Goal: Task Accomplishment & Management: Complete application form

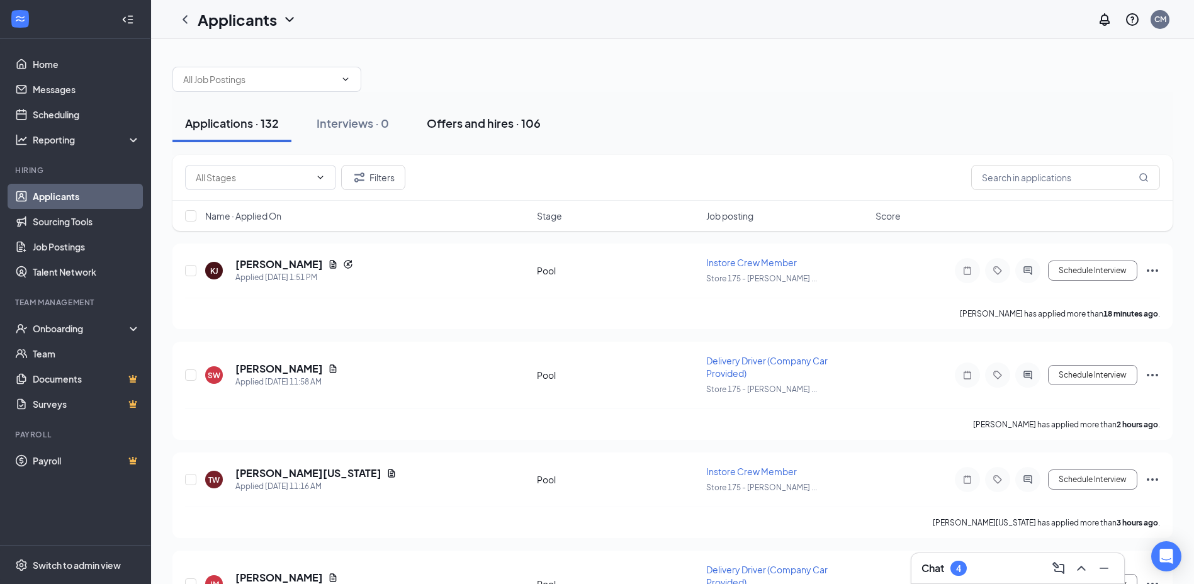
click at [465, 124] on div "Offers and hires · 106" at bounding box center [484, 123] width 114 height 16
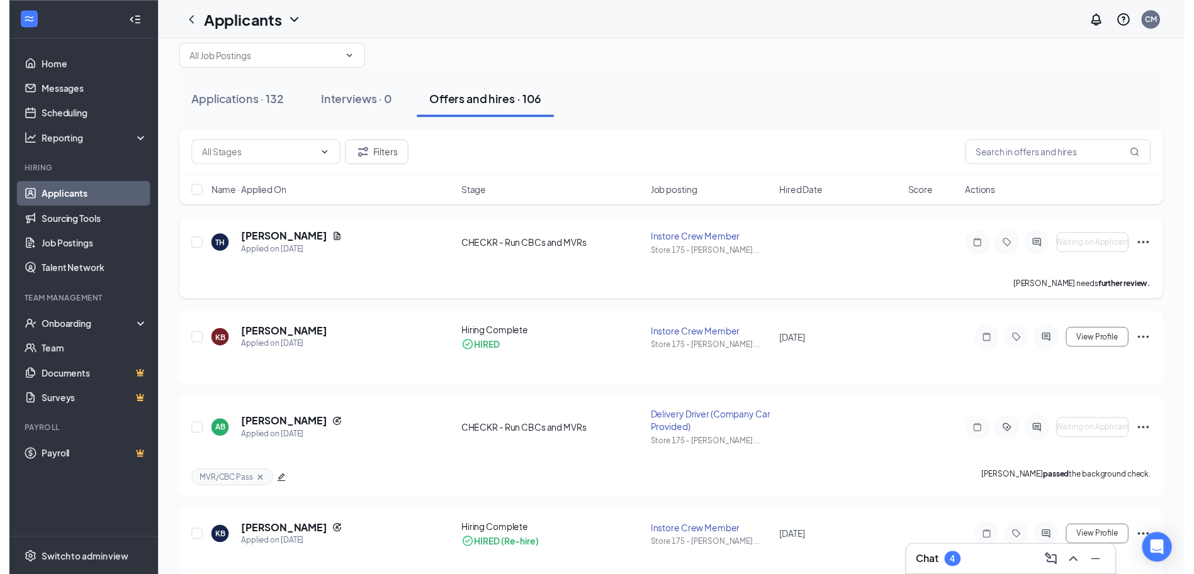
scroll to position [126, 0]
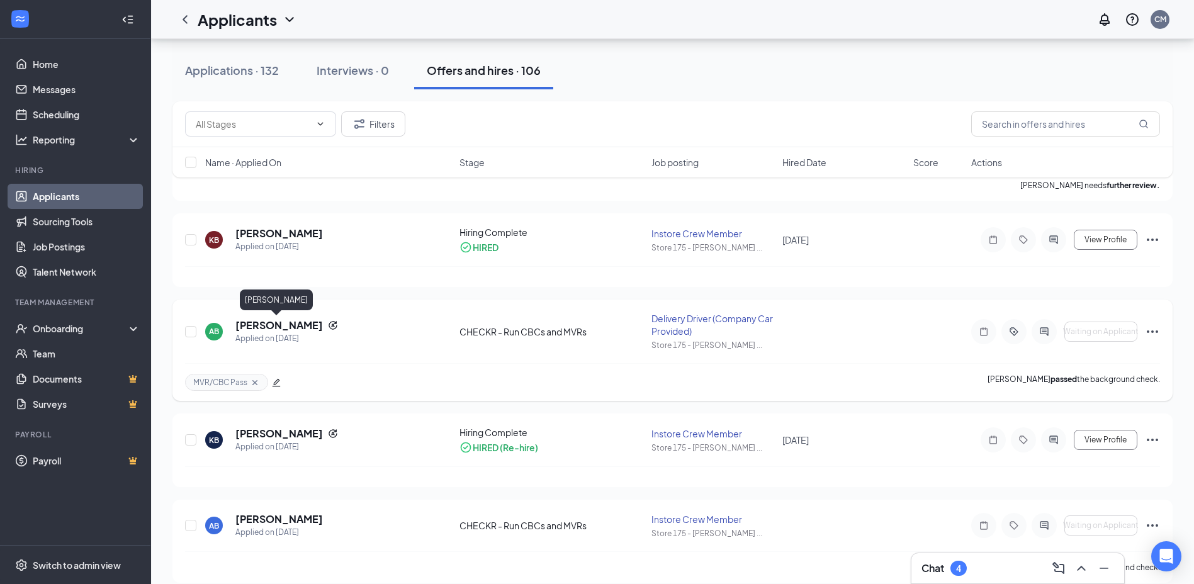
click at [281, 325] on h5 "[PERSON_NAME]" at bounding box center [278, 325] width 87 height 14
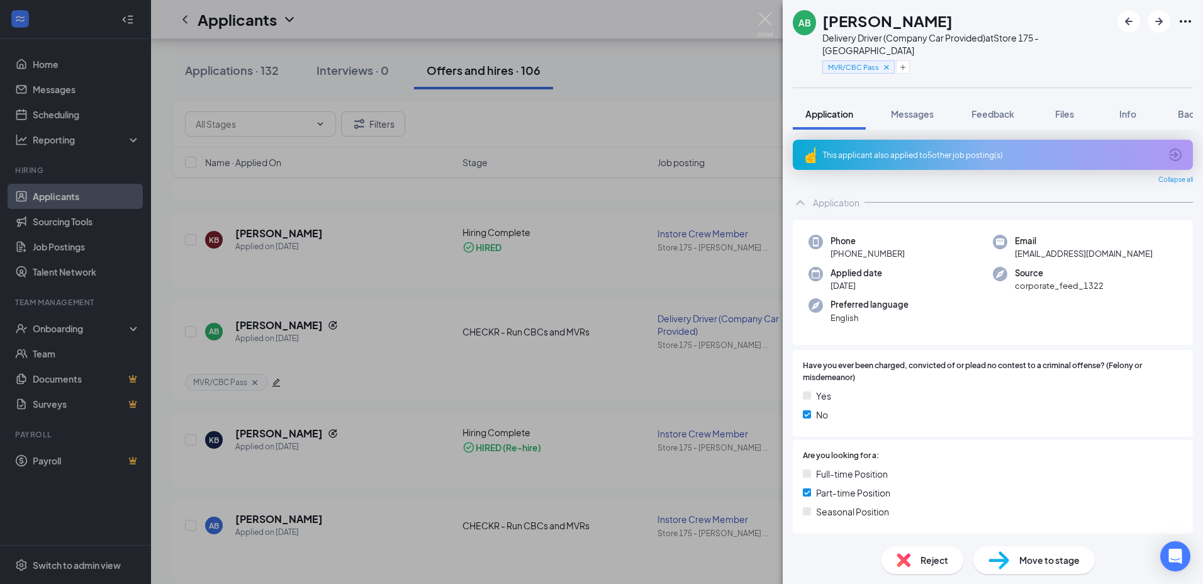
click at [1037, 568] on div "Move to stage" at bounding box center [1033, 560] width 121 height 28
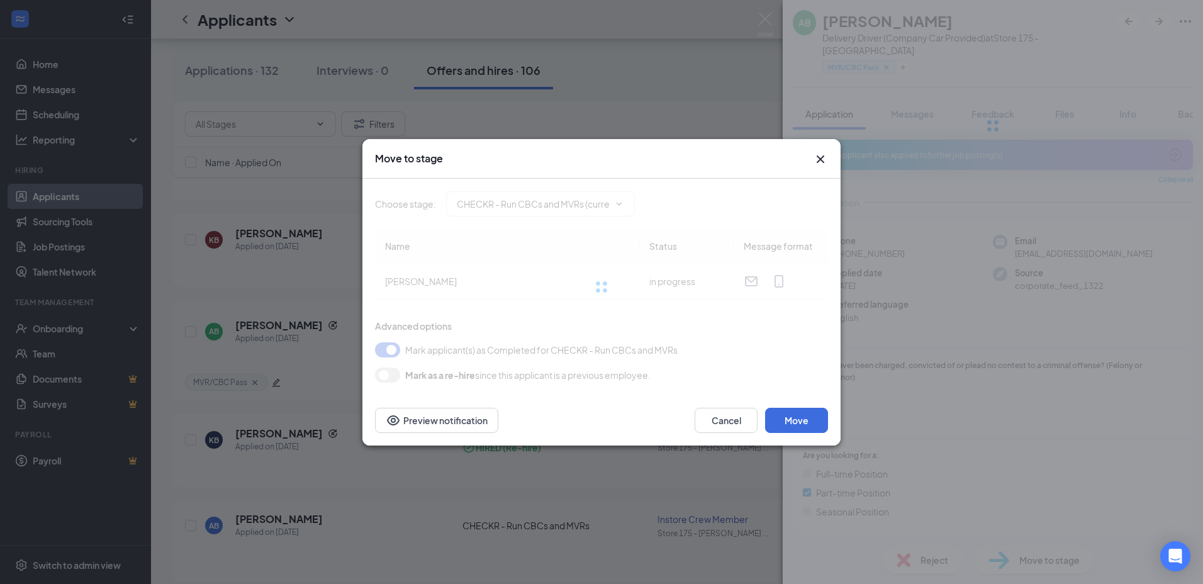
type input "Hiring Complete (final stage)"
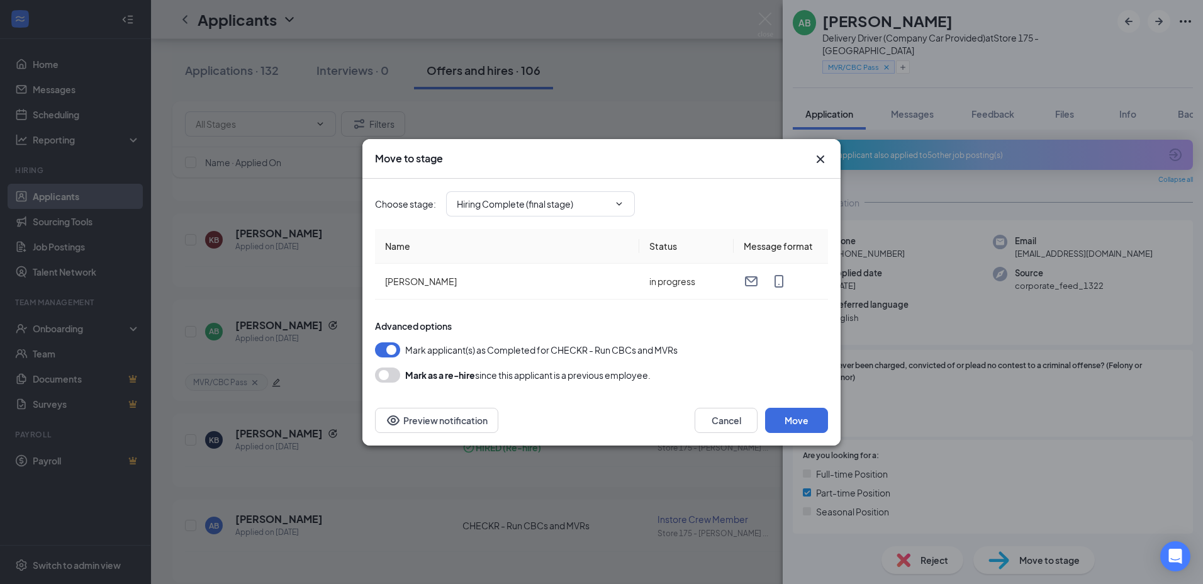
click at [393, 378] on button "button" at bounding box center [387, 374] width 25 height 15
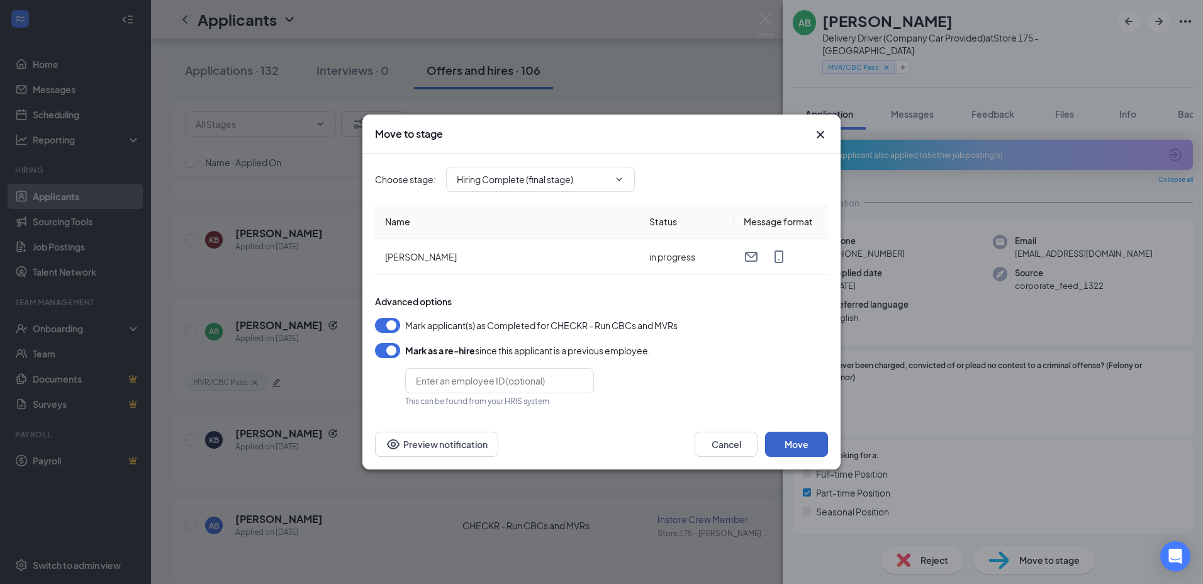
click at [804, 441] on button "Move" at bounding box center [796, 444] width 63 height 25
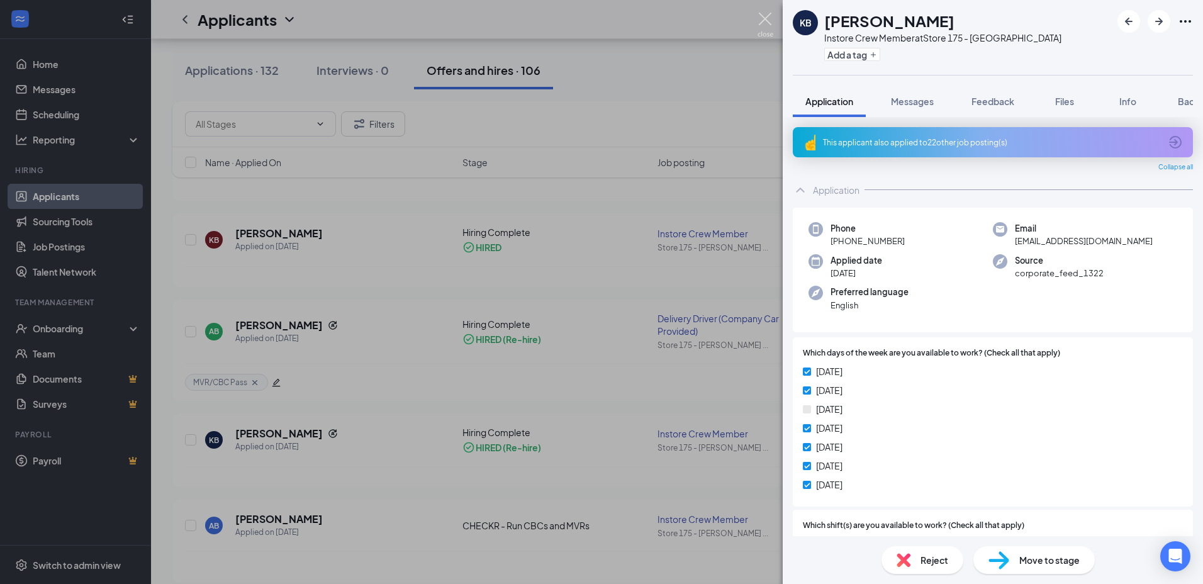
click at [764, 21] on img at bounding box center [766, 25] width 16 height 25
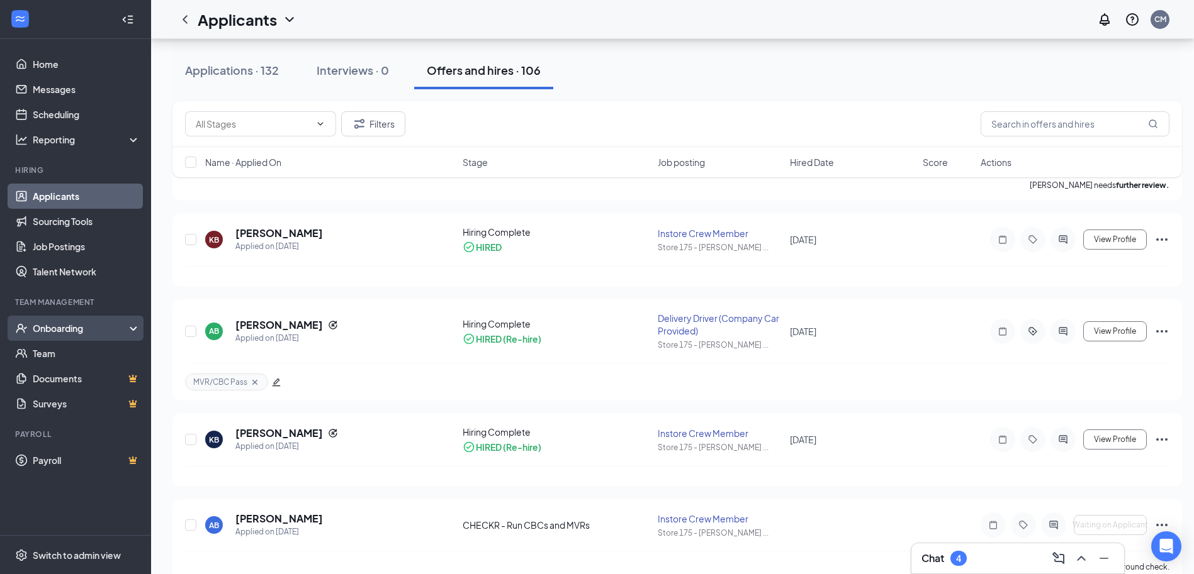
click at [69, 327] on div "Onboarding" at bounding box center [81, 328] width 97 height 13
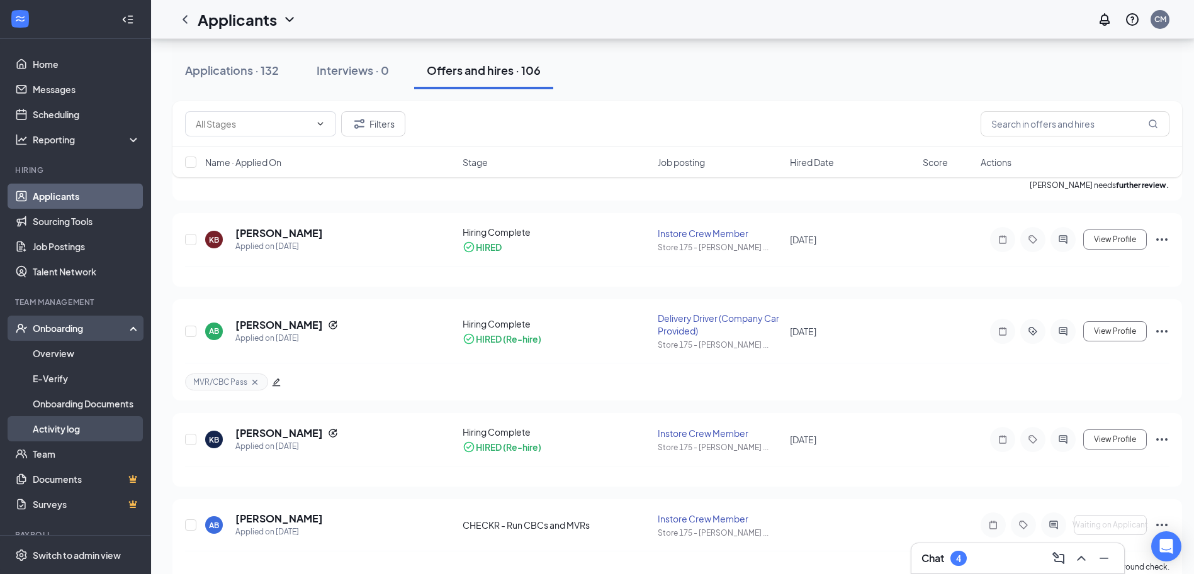
click at [73, 431] on link "Activity log" at bounding box center [87, 429] width 108 height 25
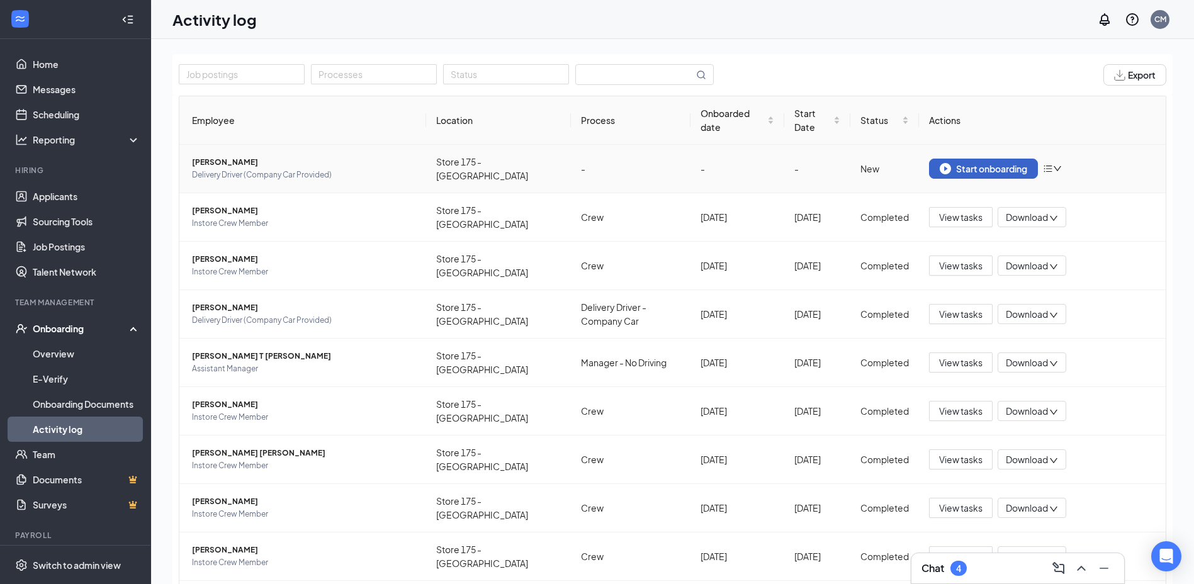
click at [956, 169] on div "Start onboarding" at bounding box center [982, 168] width 87 height 11
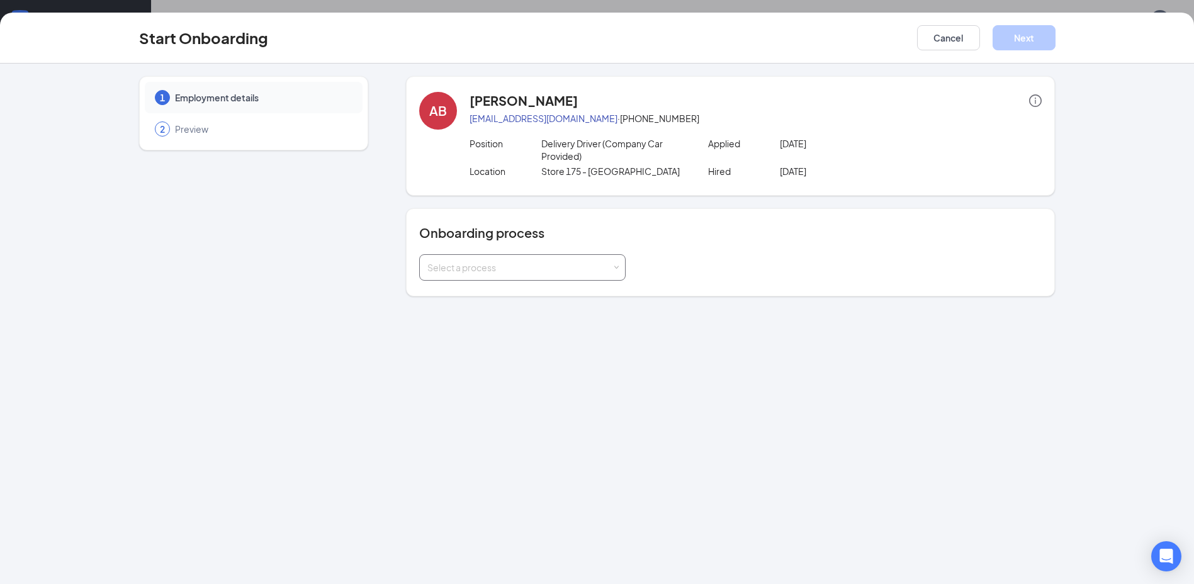
click at [615, 267] on span at bounding box center [616, 268] width 6 height 6
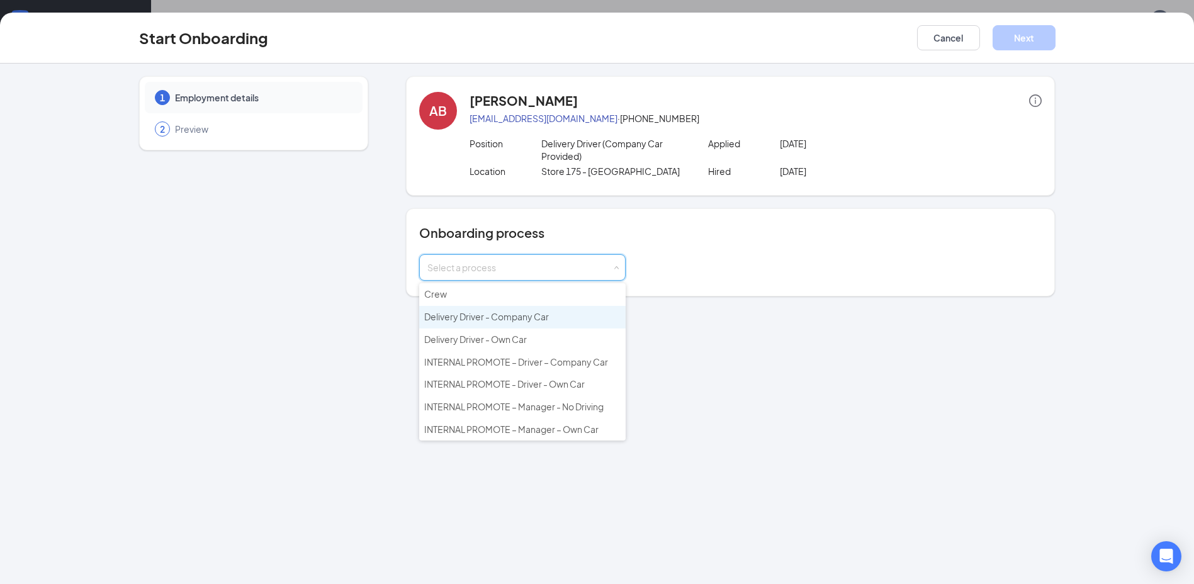
click at [531, 319] on span "Delivery Driver - Company Car" at bounding box center [486, 316] width 125 height 11
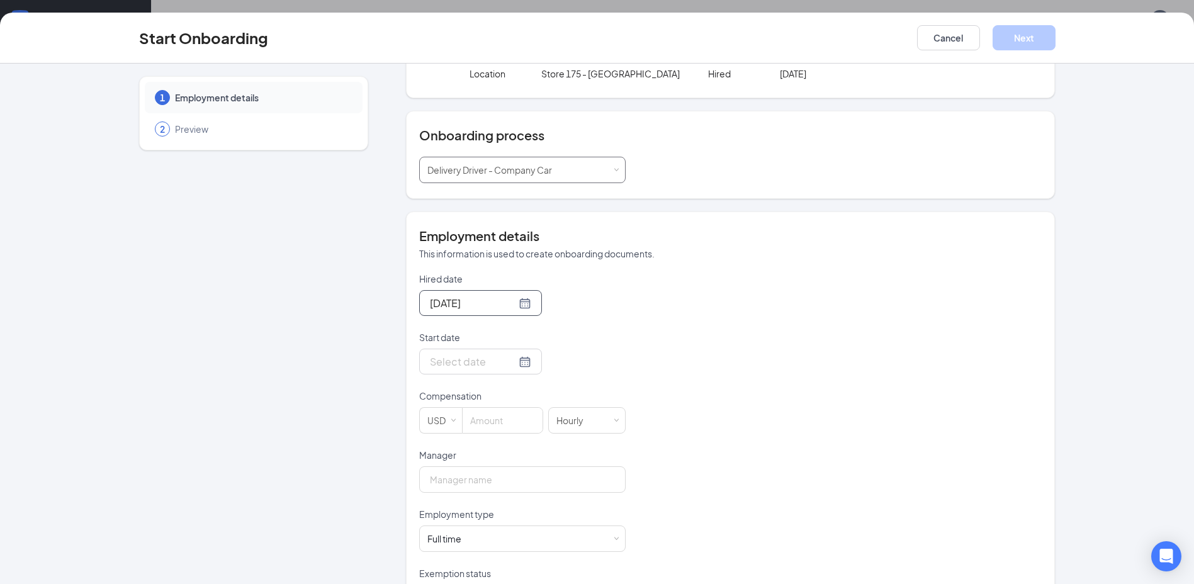
scroll to position [126, 0]
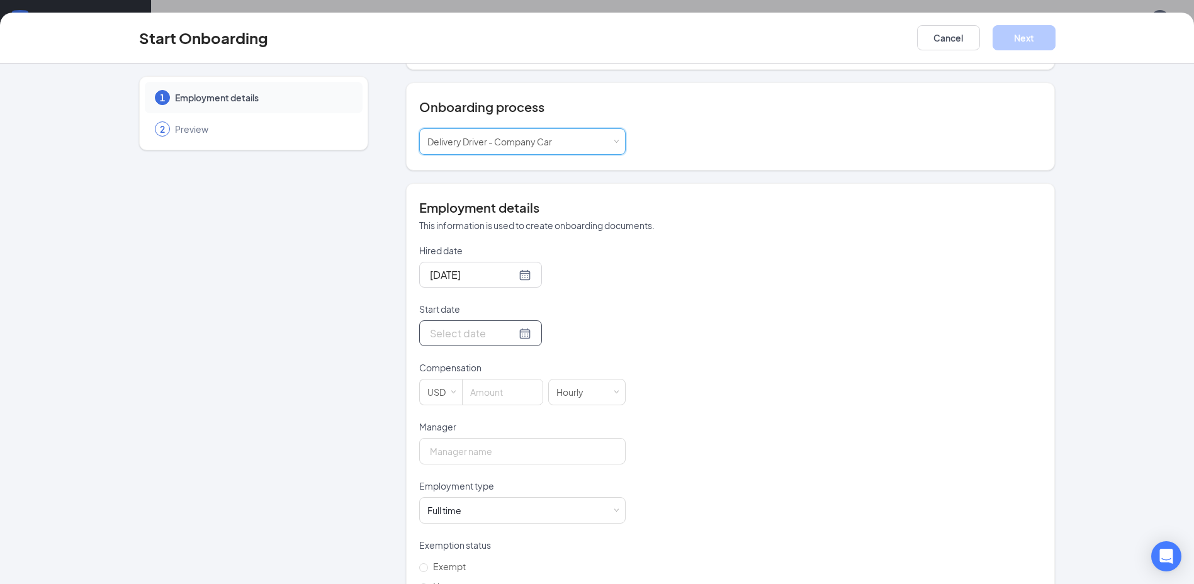
click at [508, 334] on div at bounding box center [480, 333] width 101 height 16
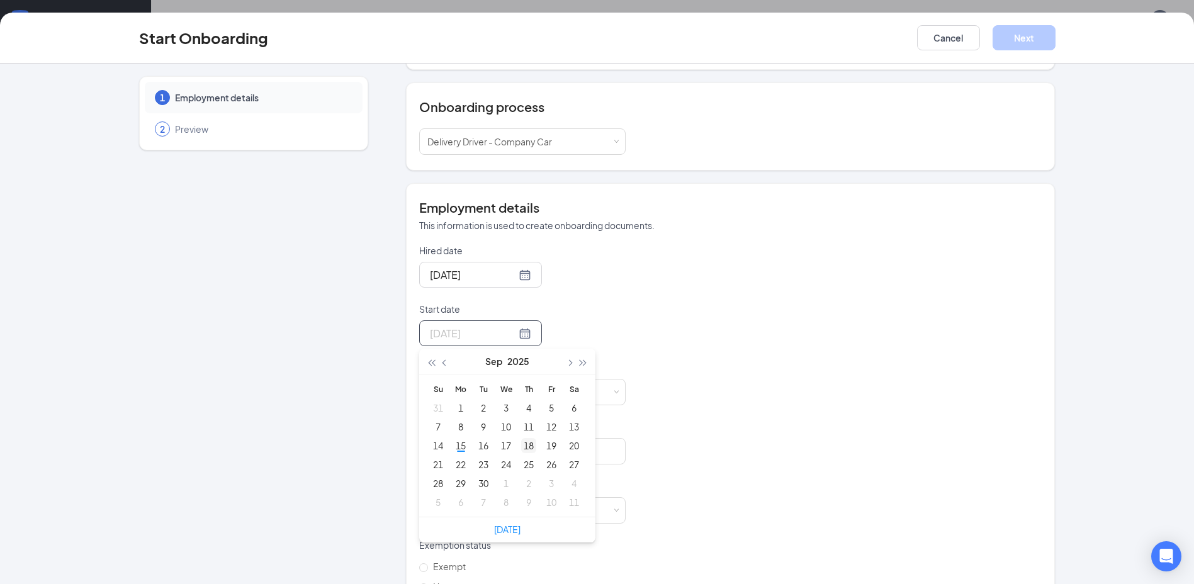
type input "[DATE]"
click at [524, 445] on div "18" at bounding box center [528, 445] width 15 height 15
click at [516, 395] on input at bounding box center [502, 391] width 80 height 25
type input "10"
click at [518, 457] on input "Manager" at bounding box center [522, 451] width 206 height 26
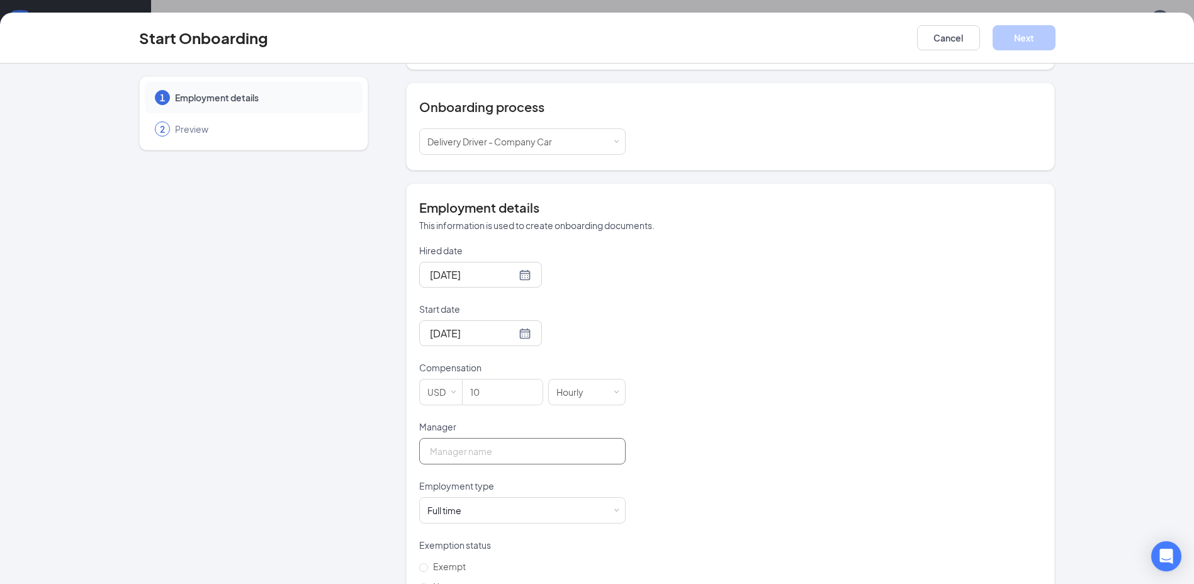
click at [521, 456] on input "Manager" at bounding box center [522, 451] width 206 height 26
click at [501, 452] on input "Manager" at bounding box center [522, 451] width 206 height 26
type input "[PERSON_NAME]"
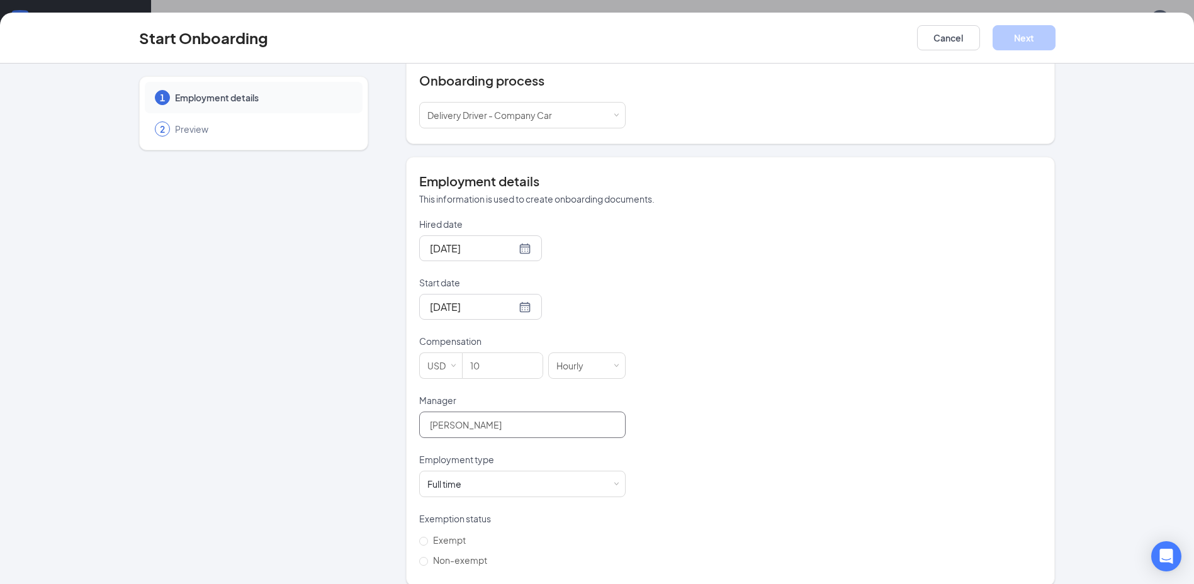
scroll to position [167, 0]
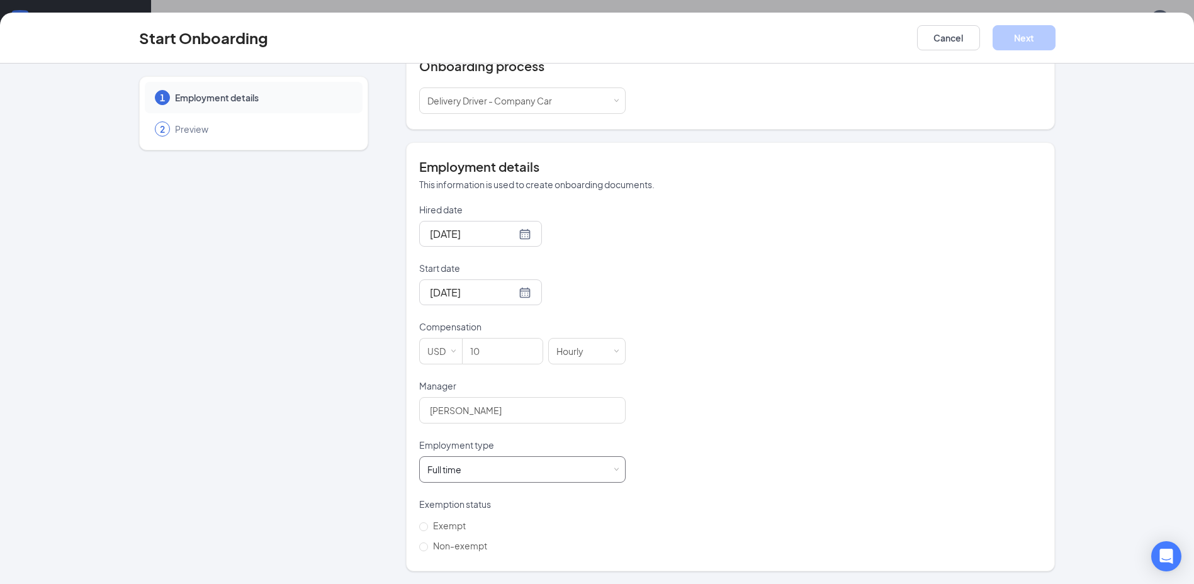
click at [607, 470] on div "Full time Works 30+ hours per week and is reasonably expected to work" at bounding box center [522, 469] width 190 height 25
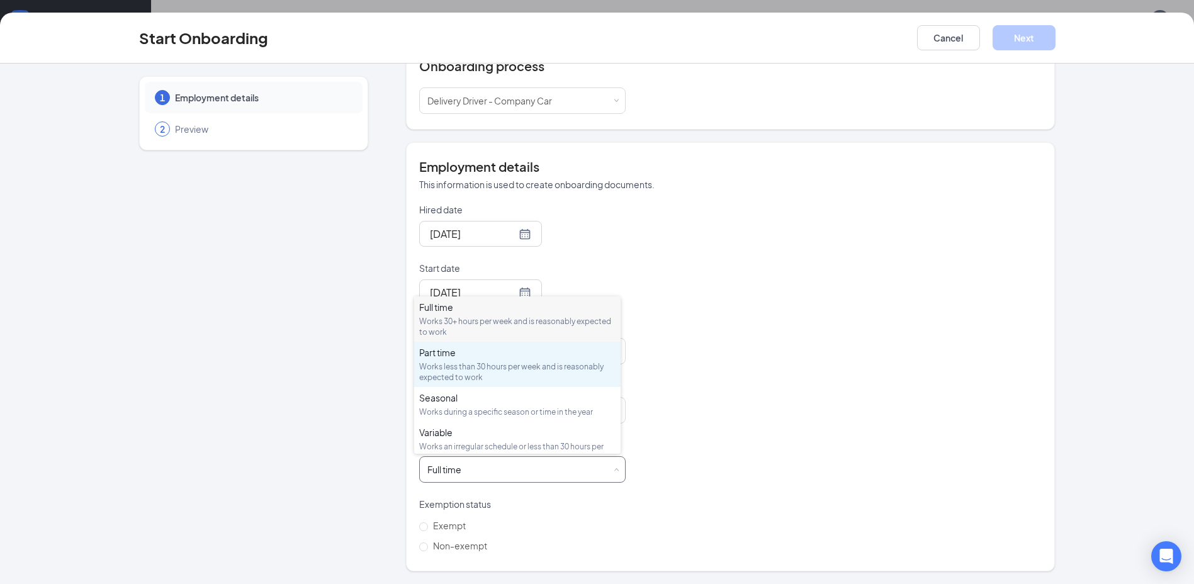
click at [444, 354] on div "Part time" at bounding box center [517, 352] width 196 height 13
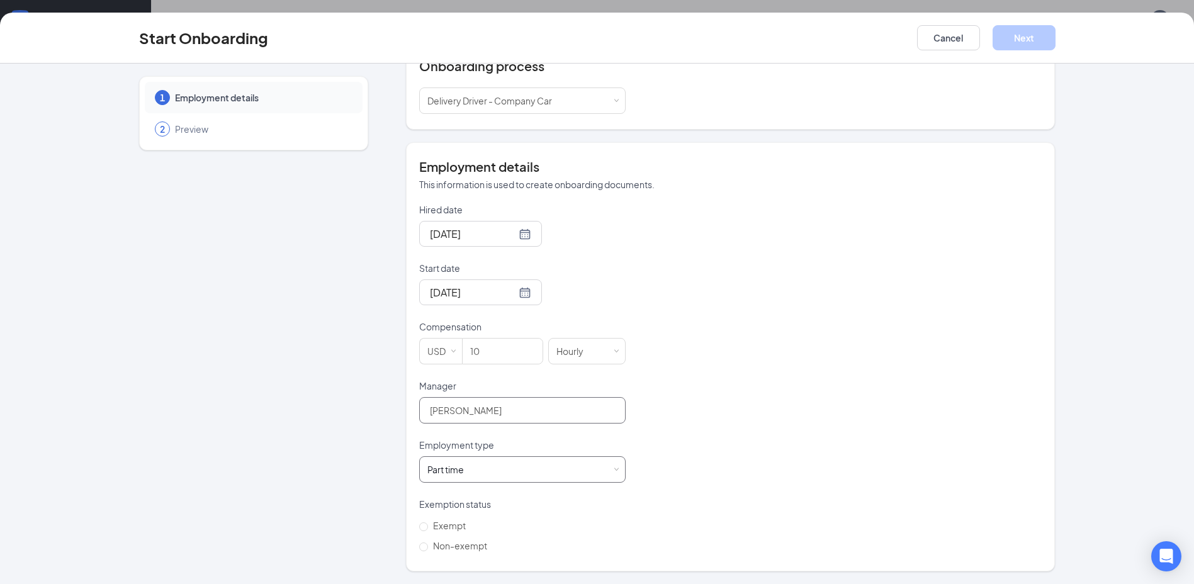
scroll to position [57, 0]
click at [420, 545] on input "Non-exempt" at bounding box center [423, 546] width 9 height 9
radio input "true"
click at [1027, 47] on button "Next" at bounding box center [1023, 37] width 63 height 25
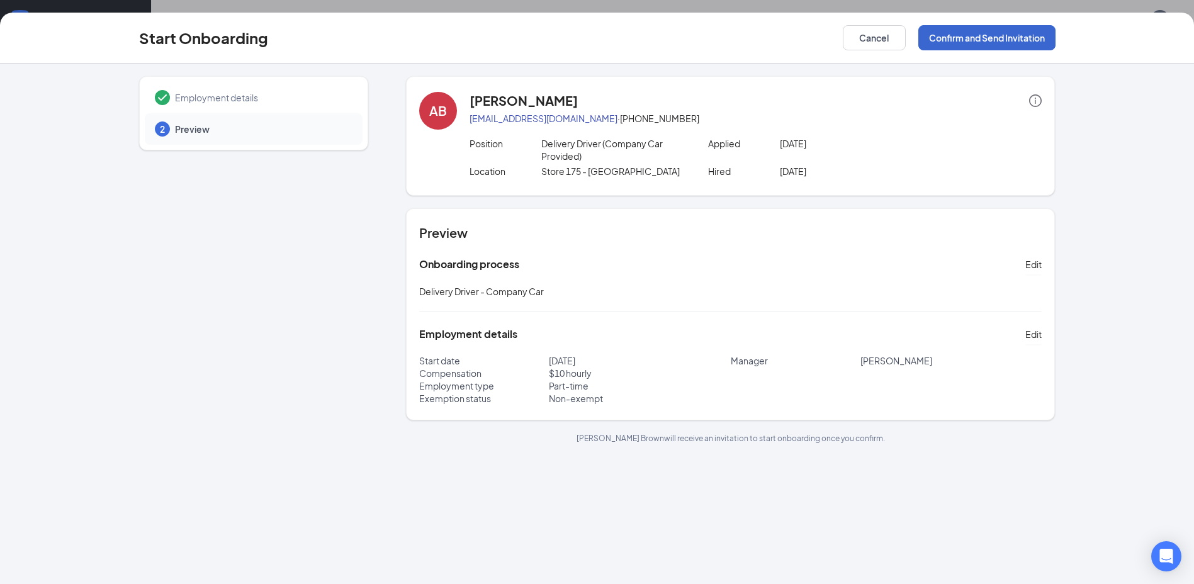
scroll to position [0, 0]
click at [1009, 38] on button "Confirm and Send Invitation" at bounding box center [986, 37] width 137 height 25
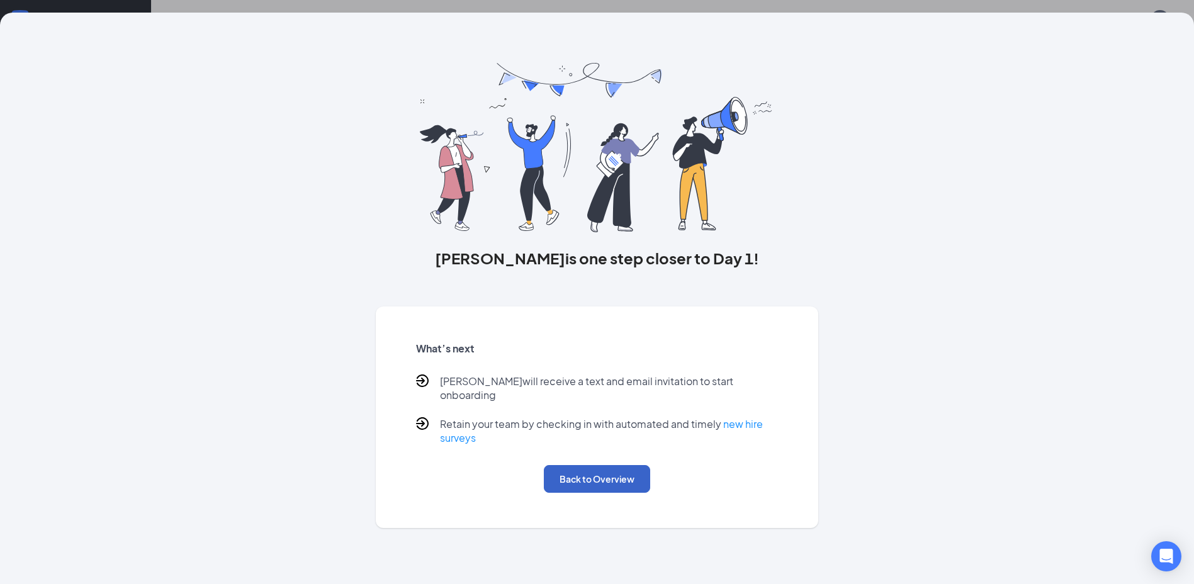
click at [632, 476] on button "Back to Overview" at bounding box center [597, 479] width 106 height 28
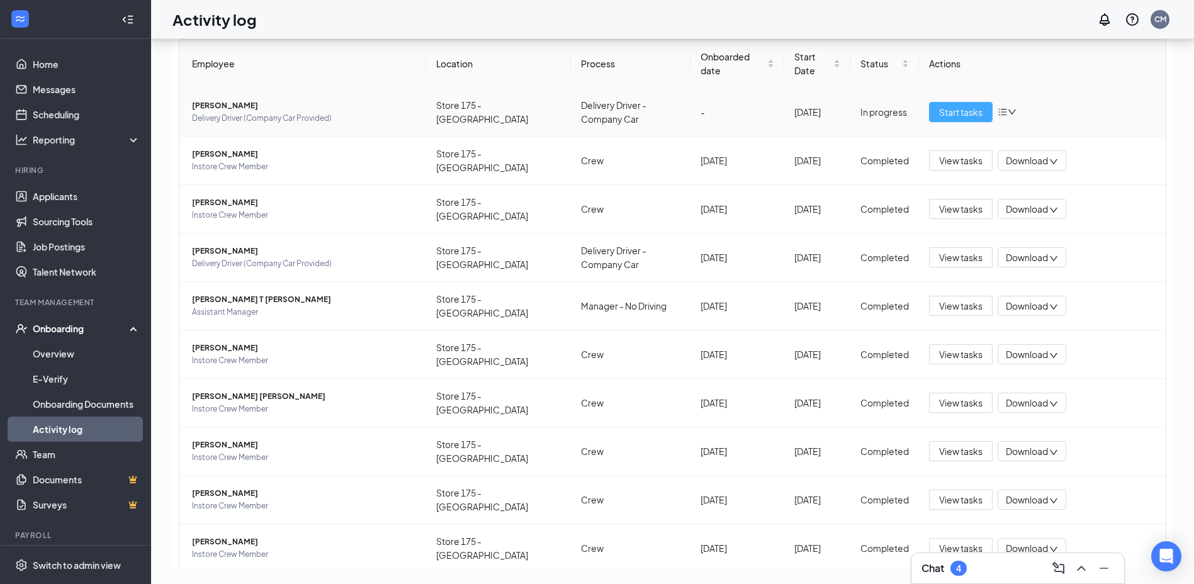
click at [971, 118] on span "Start tasks" at bounding box center [960, 112] width 43 height 14
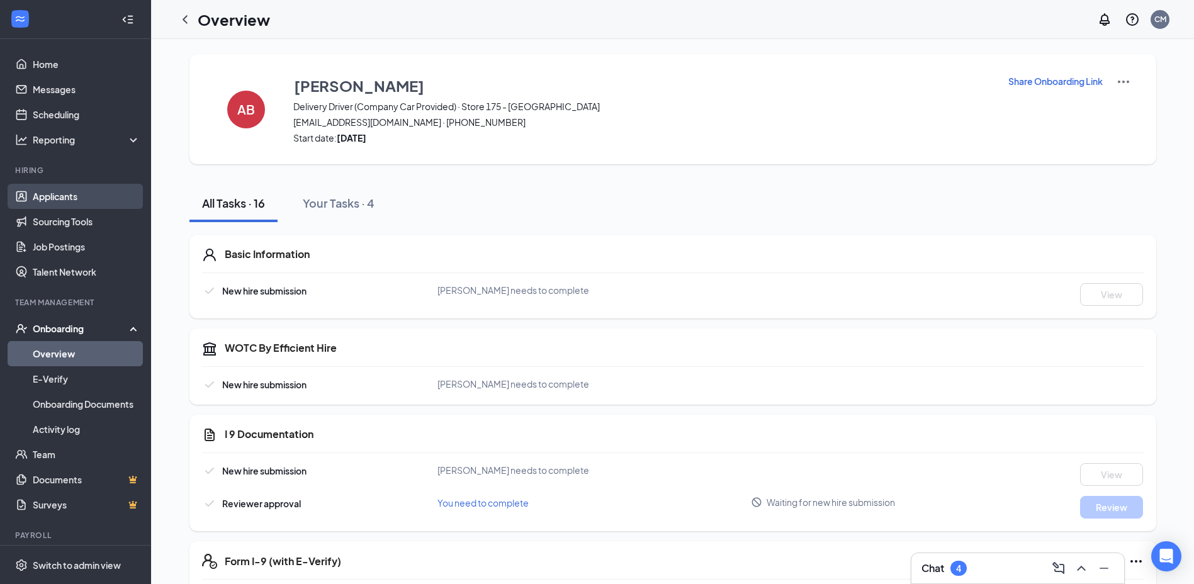
click at [65, 198] on link "Applicants" at bounding box center [87, 196] width 108 height 25
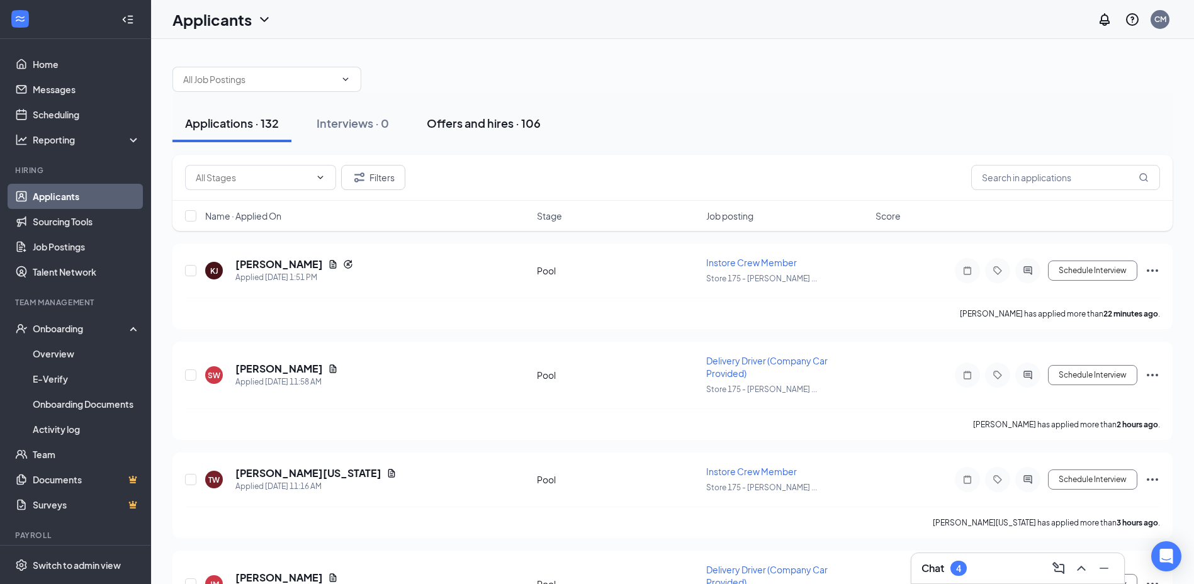
click at [458, 126] on div "Offers and hires · 106" at bounding box center [484, 123] width 114 height 16
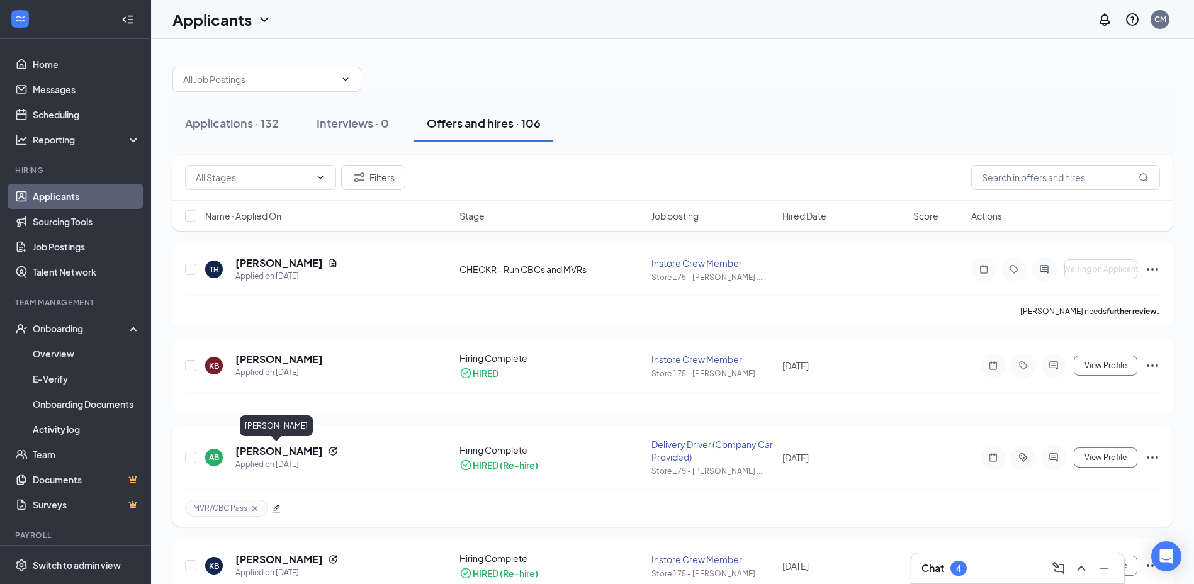
click at [253, 449] on h5 "[PERSON_NAME]" at bounding box center [278, 451] width 87 height 14
